Goal: Information Seeking & Learning: Learn about a topic

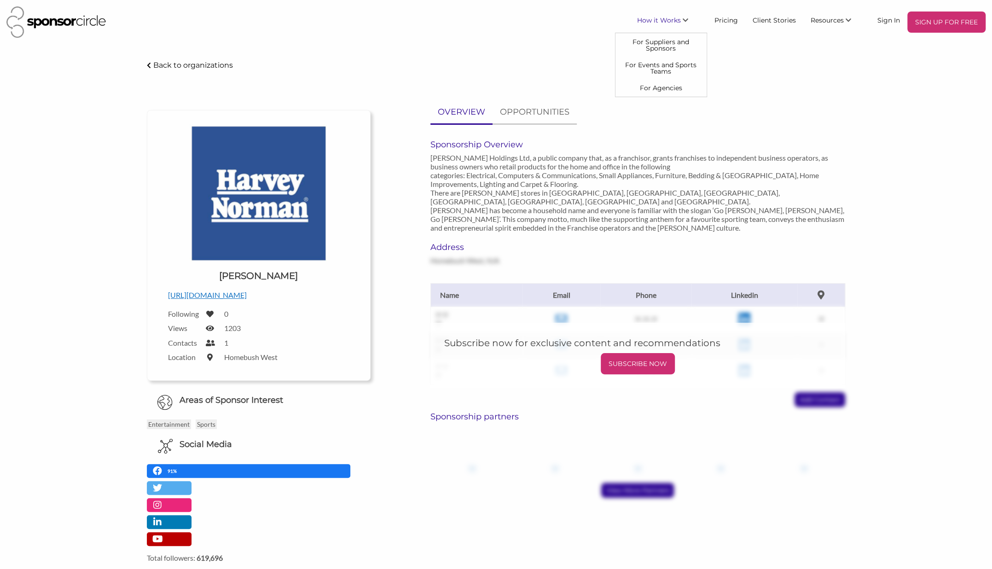
click at [637, 24] on span "How it Works" at bounding box center [659, 20] width 44 height 8
click at [618, 76] on link "For Events and Sports Teams" at bounding box center [660, 68] width 91 height 23
